Goal: Task Accomplishment & Management: Manage account settings

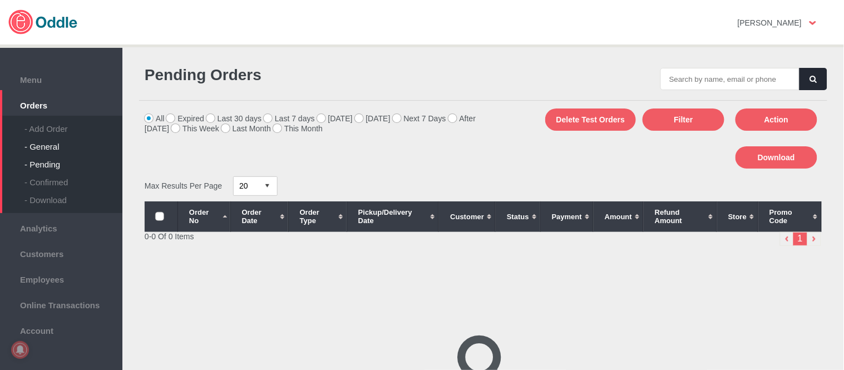
click at [47, 147] on div "- General" at bounding box center [73, 143] width 98 height 18
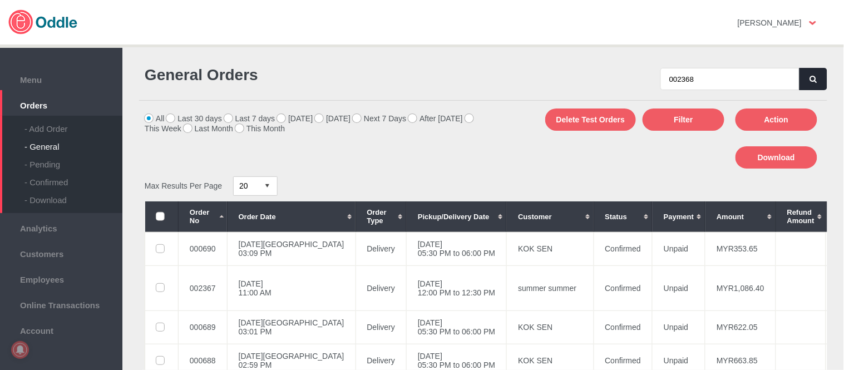
type input "002368"
click at [815, 75] on button "button" at bounding box center [814, 79] width 28 height 22
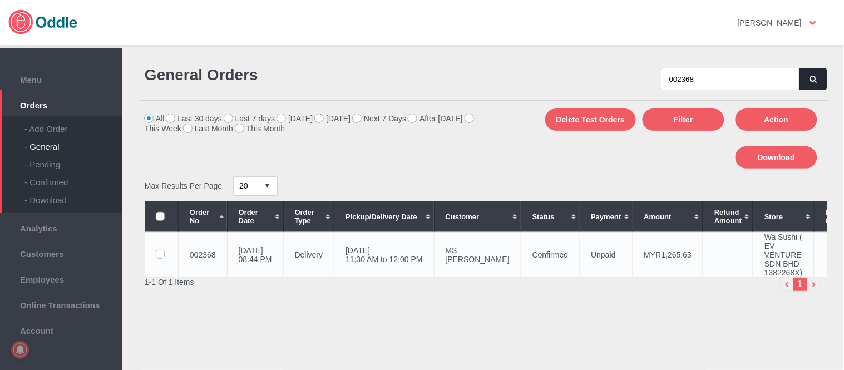
click at [435, 263] on td "11 Sep 2025, Thu 11:30 AM to 12:00 PM" at bounding box center [384, 254] width 100 height 45
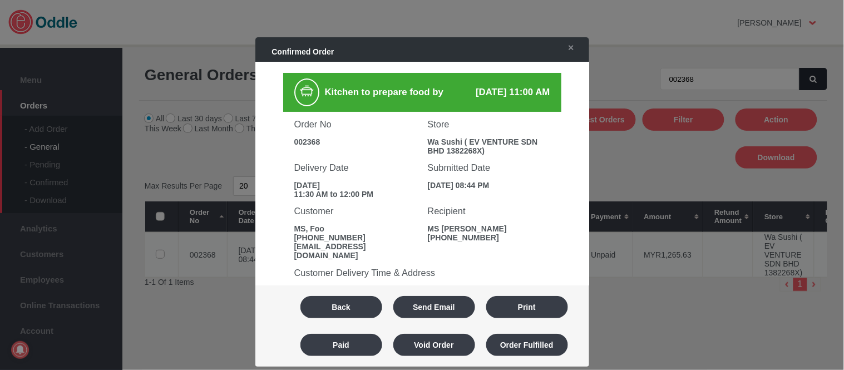
scroll to position [185, 0]
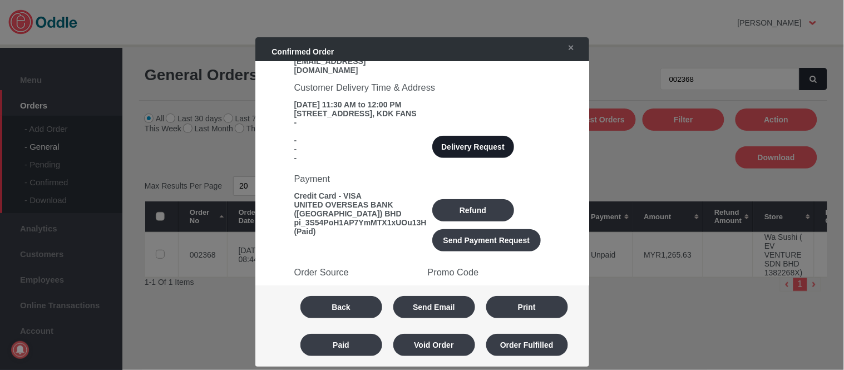
click at [479, 141] on button "Delivery Request" at bounding box center [473, 147] width 82 height 22
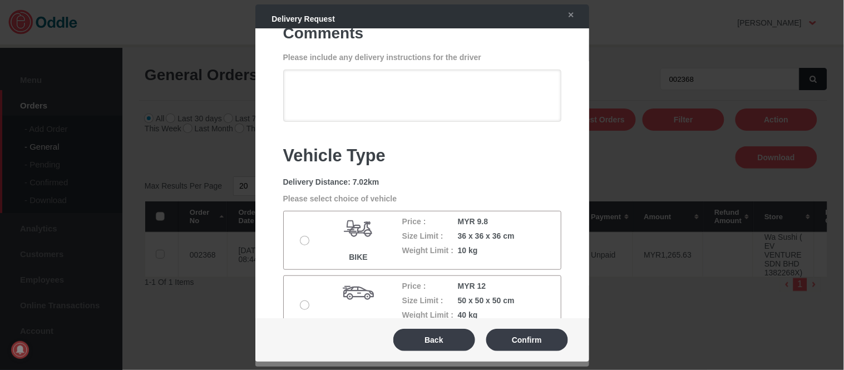
scroll to position [141, 0]
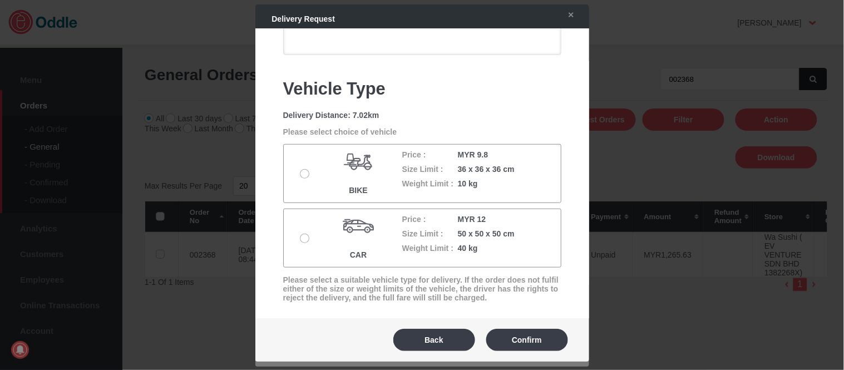
click at [297, 240] on div at bounding box center [308, 238] width 26 height 10
click at [304, 236] on label at bounding box center [305, 238] width 11 height 9
click at [0, 0] on input "radio" at bounding box center [0, 0] width 0 height 0
click at [536, 343] on button "Confirm" at bounding box center [527, 340] width 82 height 22
type textarea "Please look for KELANA MALL When arrive please msg/whatsapp 0183791610"
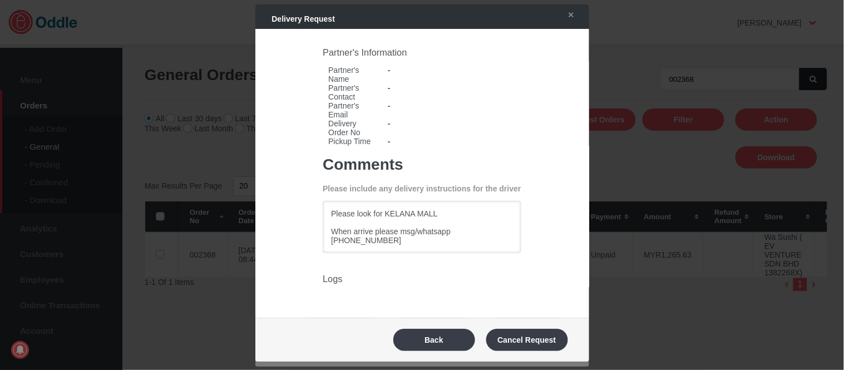
scroll to position [0, 0]
click at [445, 338] on button "Back" at bounding box center [434, 340] width 82 height 22
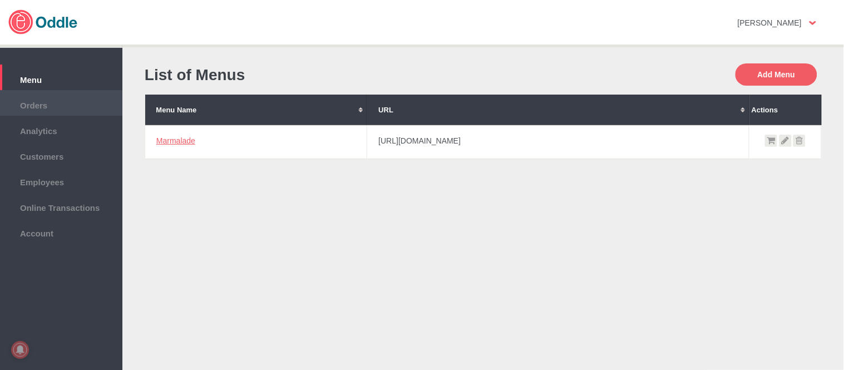
click at [45, 110] on li "Orders" at bounding box center [61, 103] width 122 height 26
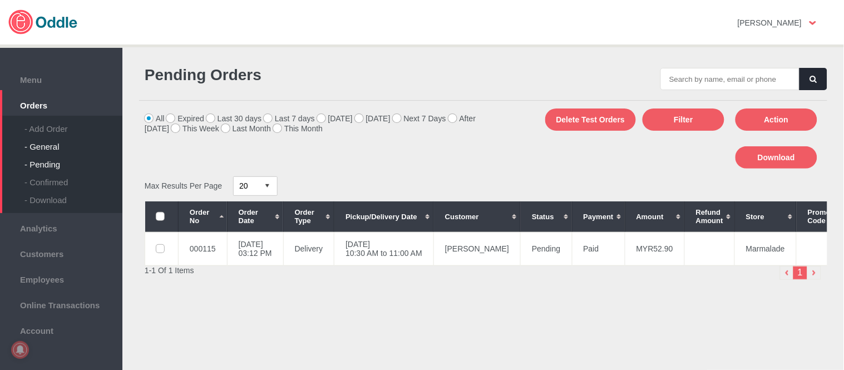
click at [50, 149] on div "- General" at bounding box center [73, 143] width 98 height 18
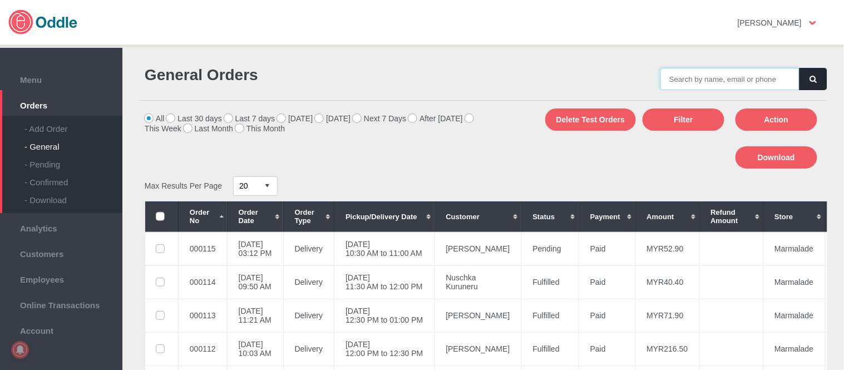
click at [693, 79] on input "text" at bounding box center [730, 79] width 139 height 22
paste input "000115"
type input "000115"
click at [822, 86] on button "button" at bounding box center [814, 79] width 28 height 22
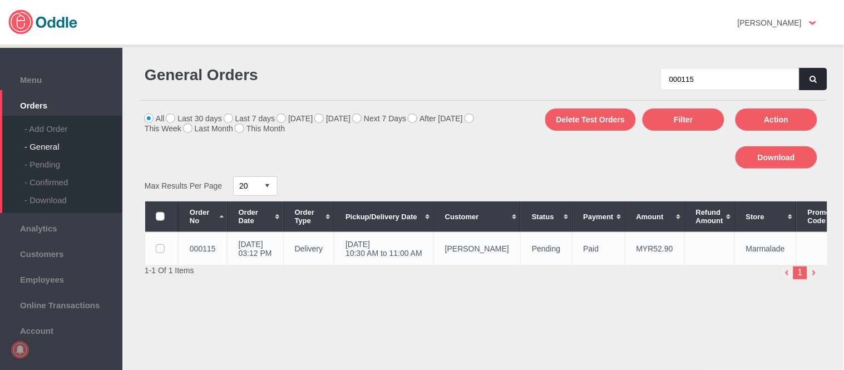
click at [467, 245] on td "Shirley Wong" at bounding box center [477, 248] width 87 height 33
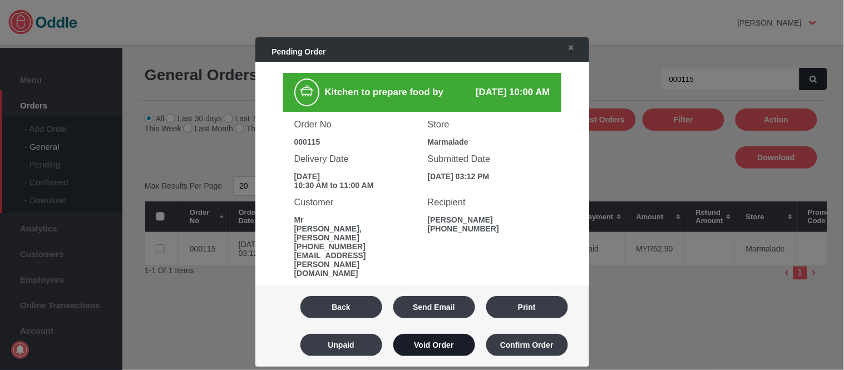
click at [447, 337] on button "Void Order" at bounding box center [434, 345] width 82 height 22
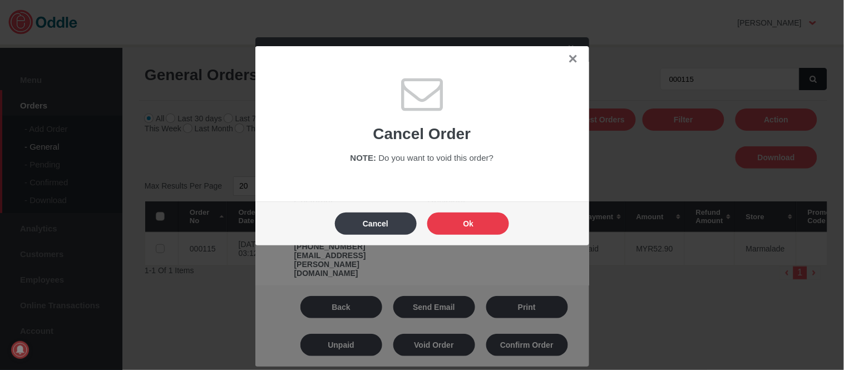
click at [477, 225] on button "Ok" at bounding box center [468, 224] width 82 height 22
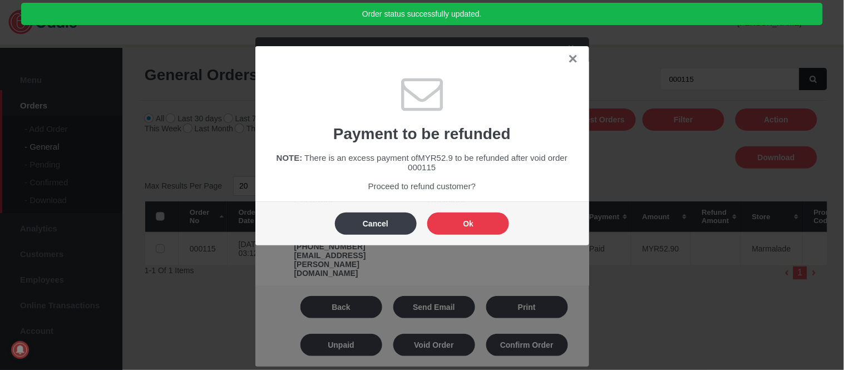
click at [477, 225] on button "Ok" at bounding box center [468, 224] width 82 height 22
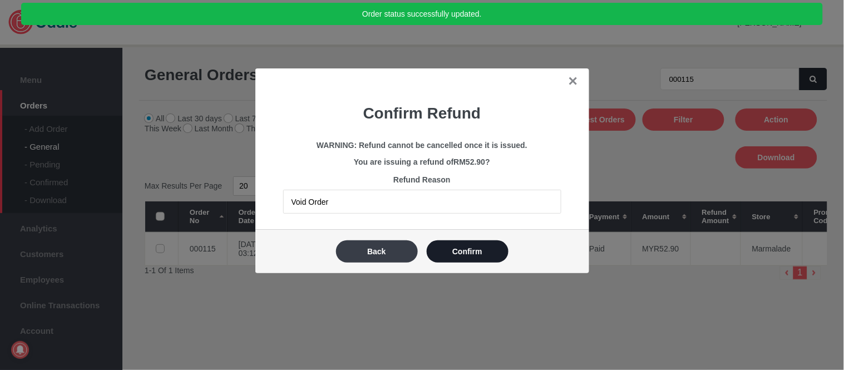
click at [479, 255] on button "Confirm" at bounding box center [468, 251] width 82 height 22
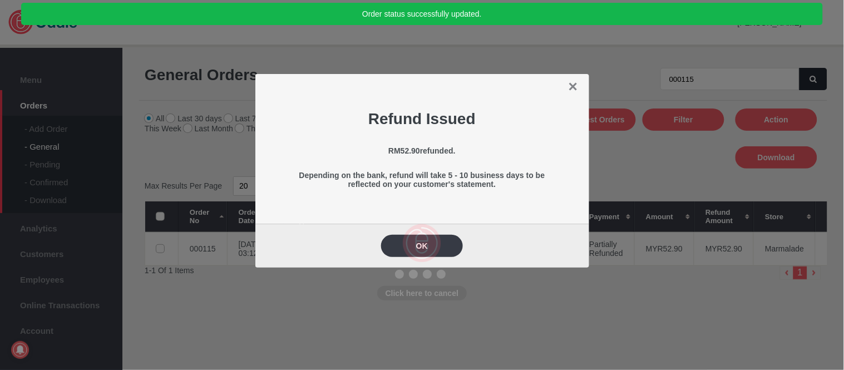
click at [429, 245] on img at bounding box center [421, 243] width 39 height 39
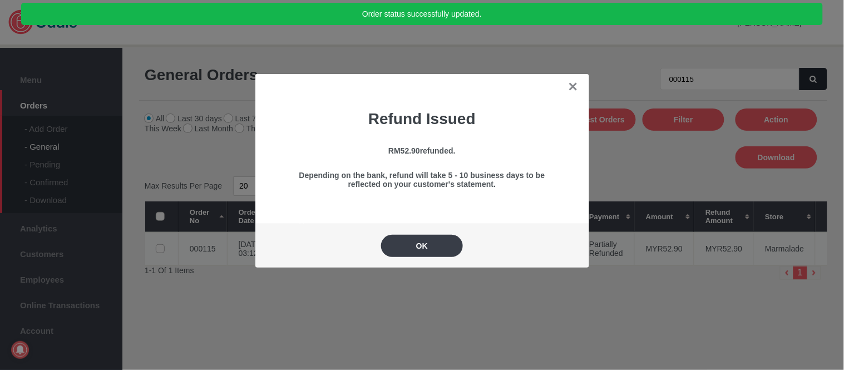
click at [431, 242] on button "OK" at bounding box center [422, 246] width 82 height 22
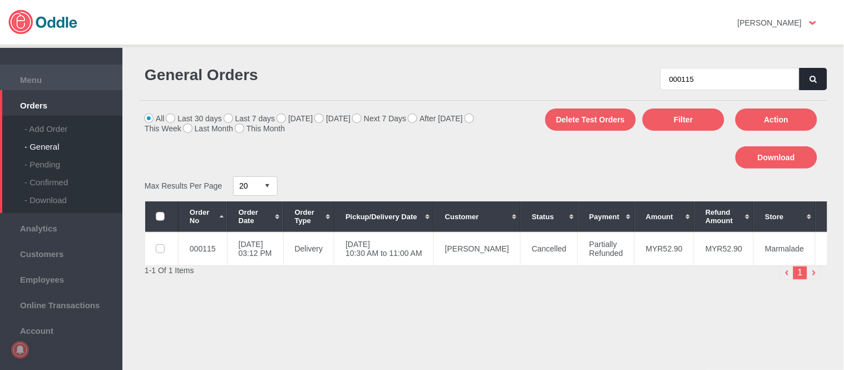
click at [36, 76] on span "Menu" at bounding box center [61, 78] width 111 height 12
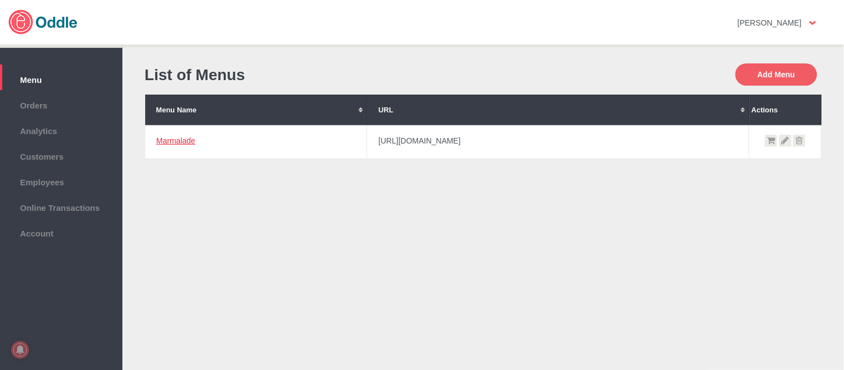
click at [166, 143] on link "Marmalade" at bounding box center [175, 140] width 39 height 9
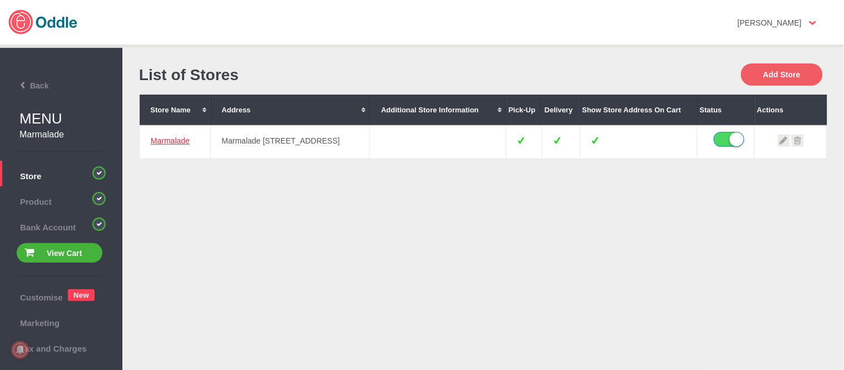
click at [176, 136] on link "Marmalade" at bounding box center [170, 140] width 39 height 9
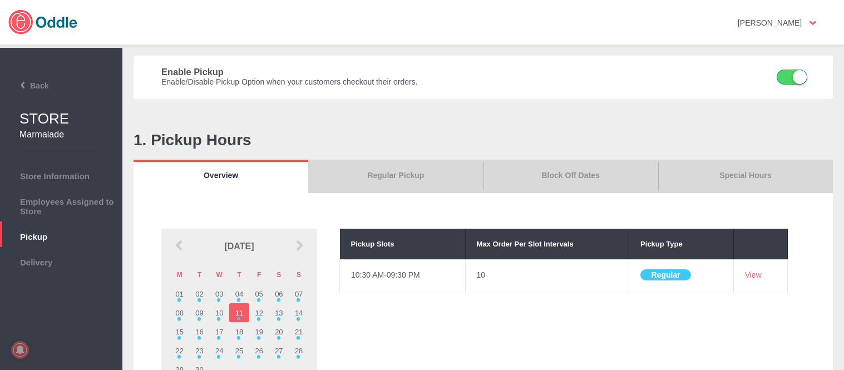
click at [778, 76] on label at bounding box center [786, 78] width 28 height 17
click at [0, 0] on input "checkbox" at bounding box center [0, 0] width 0 height 0
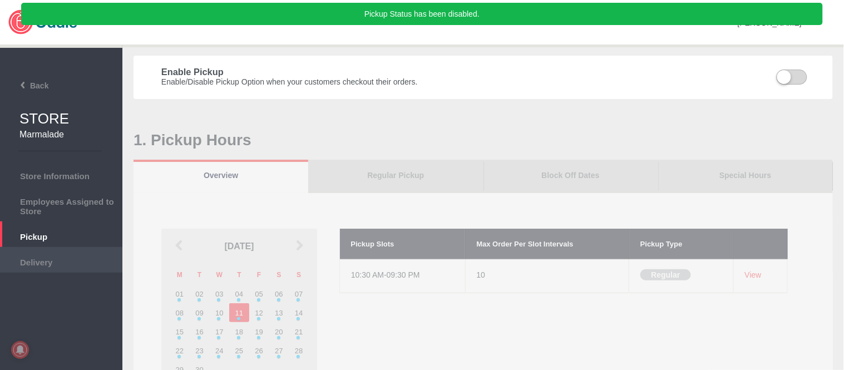
click at [75, 255] on span "Delivery" at bounding box center [61, 261] width 111 height 12
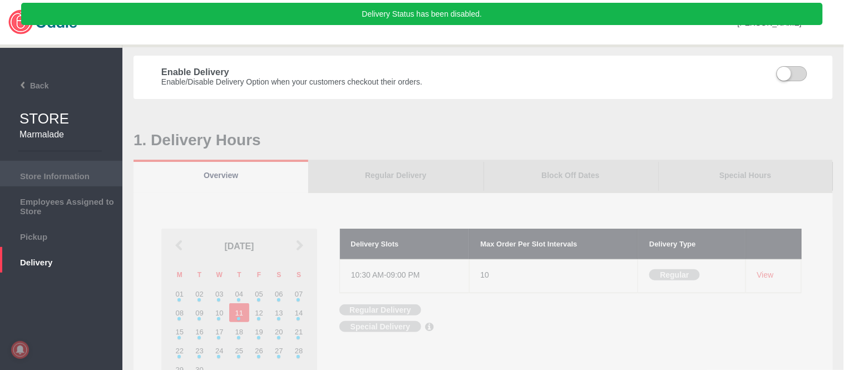
click at [60, 171] on span "Store Information" at bounding box center [61, 175] width 111 height 12
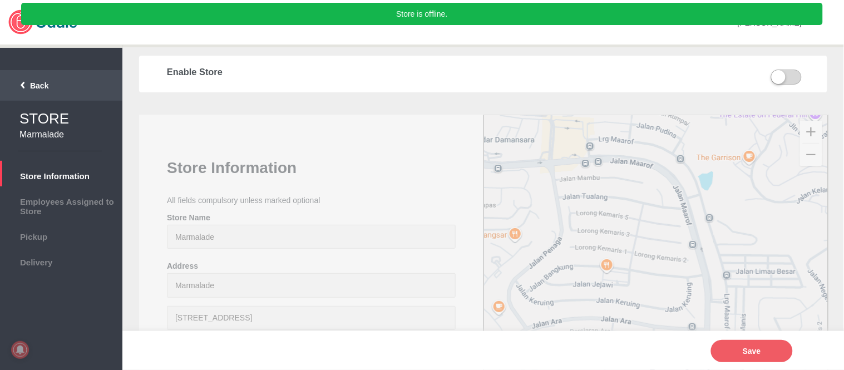
click at [41, 85] on span "Back" at bounding box center [26, 85] width 45 height 9
